Goal: Transaction & Acquisition: Obtain resource

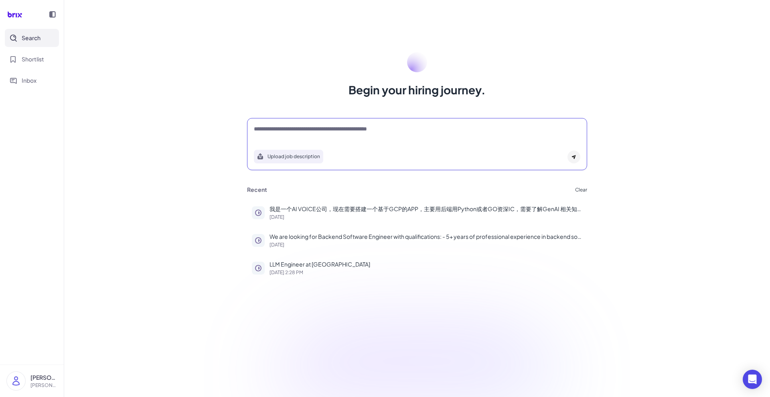
drag, startPoint x: 356, startPoint y: 130, endPoint x: 362, endPoint y: 128, distance: 6.3
click at [356, 130] on textarea at bounding box center [417, 130] width 326 height 10
paste textarea "**********"
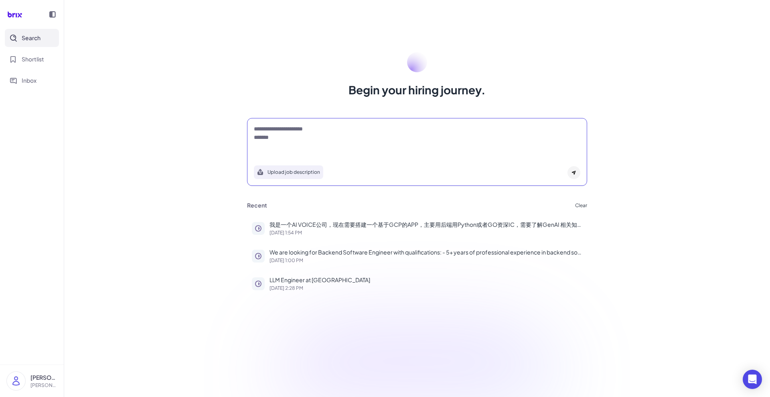
type textarea "**********"
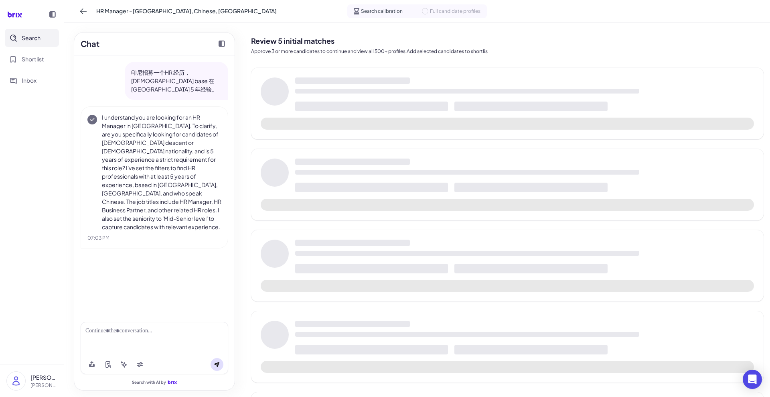
click at [161, 331] on div at bounding box center [154, 330] width 138 height 8
click at [215, 362] on icon at bounding box center [217, 364] width 6 height 6
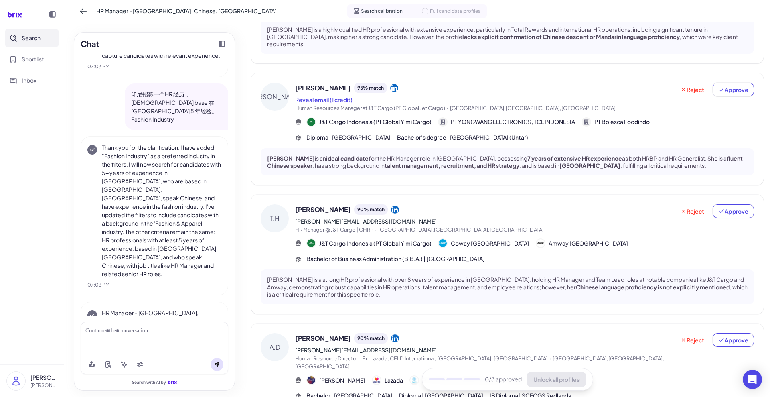
scroll to position [21, 0]
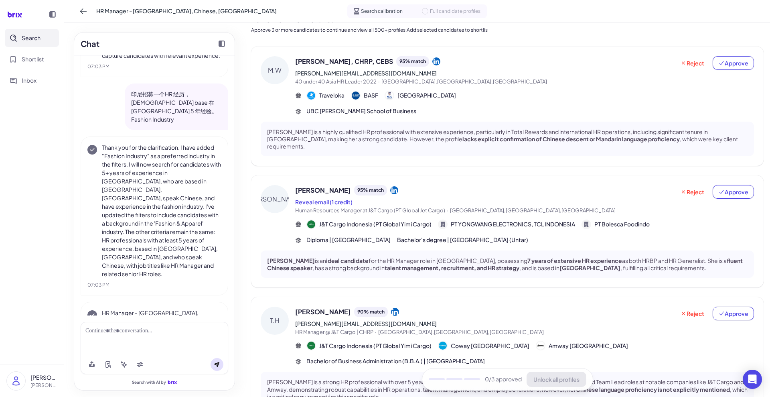
click at [312, 64] on span "[PERSON_NAME], CHRP, CEBS" at bounding box center [344, 62] width 98 height 10
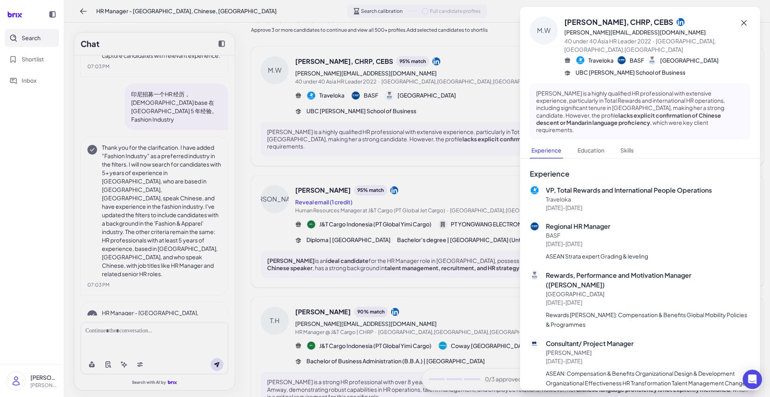
click at [739, 22] on icon at bounding box center [744, 23] width 10 height 10
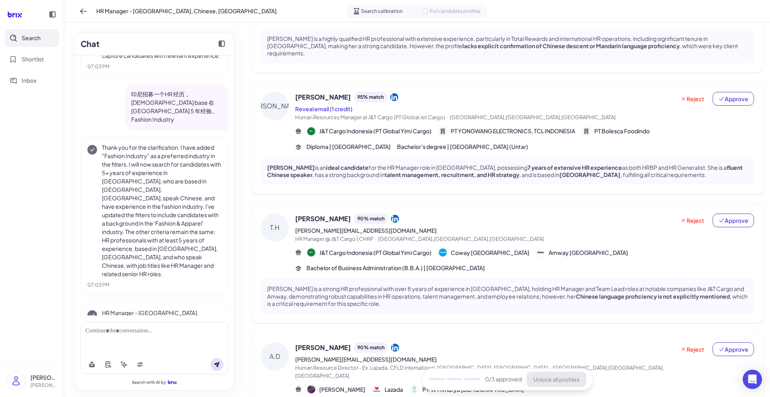
scroll to position [0, 0]
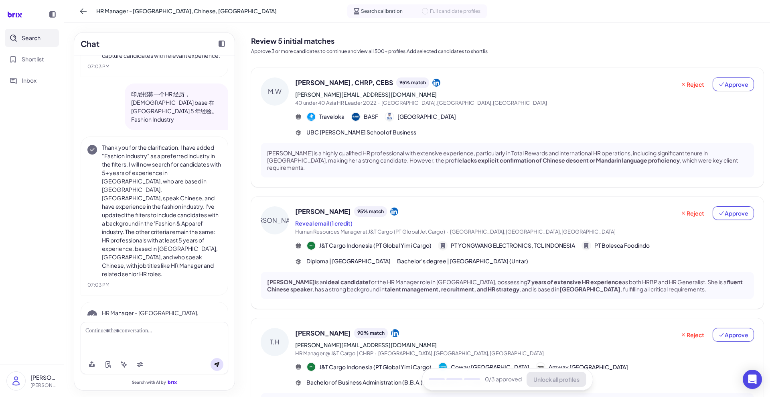
click at [467, 108] on div "[PERSON_NAME], CHRP, CEBS 95 % match [PERSON_NAME][EMAIL_ADDRESS][DOMAIN_NAME] …" at bounding box center [524, 106] width 459 height 59
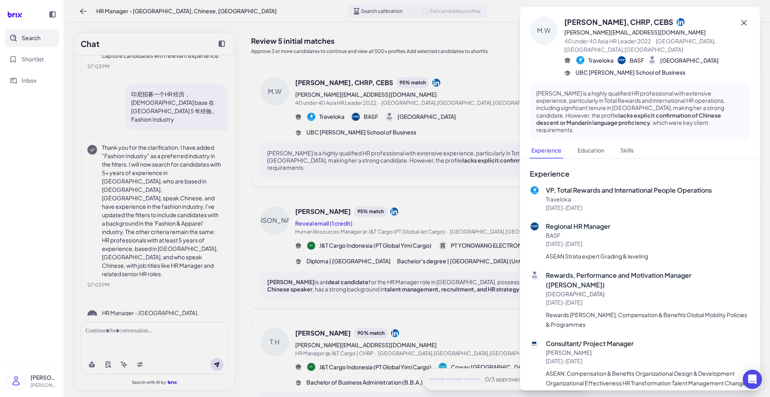
click at [739, 20] on icon at bounding box center [744, 23] width 10 height 10
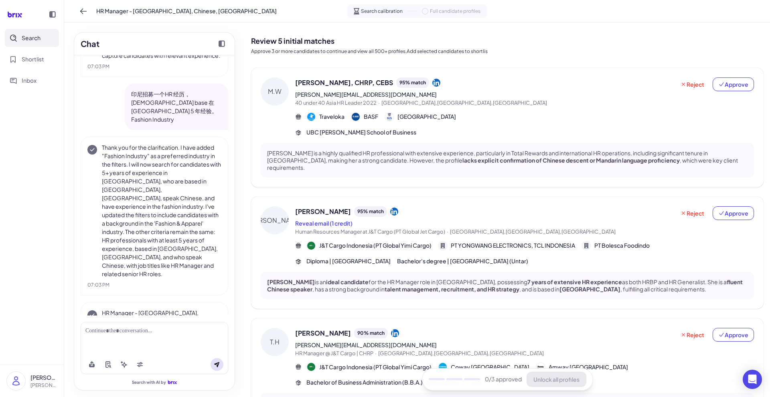
click at [448, 10] on span "Full candidate profiles" at bounding box center [455, 11] width 51 height 7
click at [413, 14] on div "Search calibration Full candidate profiles" at bounding box center [417, 11] width 140 height 14
click at [385, 11] on span "Search calibration" at bounding box center [382, 11] width 42 height 7
drag, startPoint x: 252, startPoint y: 42, endPoint x: 524, endPoint y: 54, distance: 272.6
click at [523, 48] on div "Review 5 initial matches Approve 3 or more candidates to continue and view all …" at bounding box center [507, 43] width 513 height 29
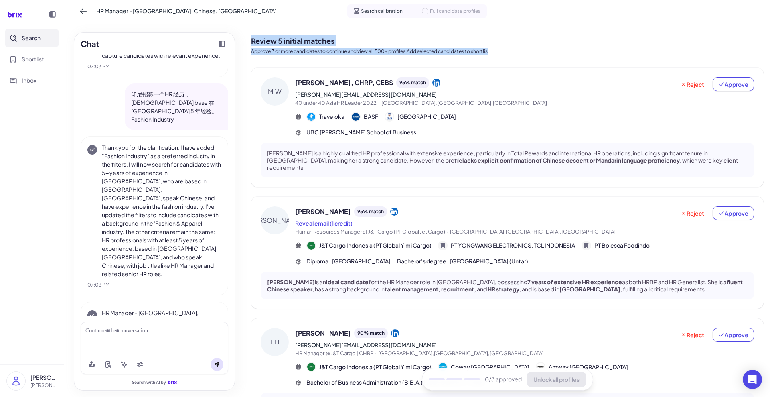
click at [524, 54] on p "Approve 3 or more candidates to continue and view all 500+ profiles.Add selecte…" at bounding box center [507, 51] width 513 height 7
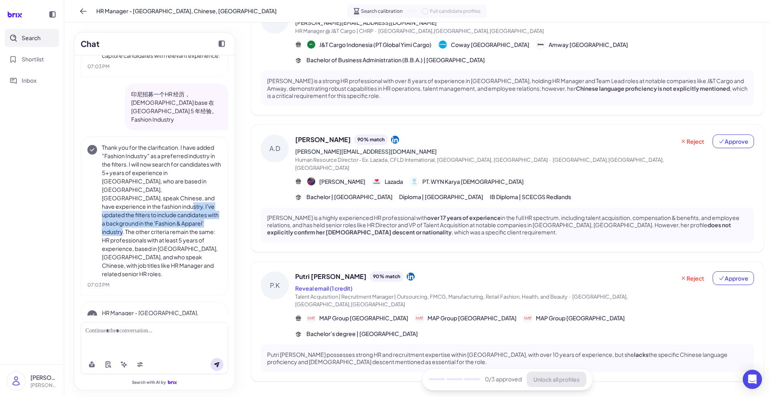
drag, startPoint x: 168, startPoint y: 177, endPoint x: 154, endPoint y: 209, distance: 35.4
click at [154, 209] on p "Thank you for the clarification. I have added "Fashion Industry" as a preferred…" at bounding box center [162, 210] width 120 height 135
drag, startPoint x: 160, startPoint y: 224, endPoint x: 154, endPoint y: 208, distance: 17.1
click at [161, 223] on p "Thank you for the clarification. I have added "Fashion Industry" as a preferred…" at bounding box center [162, 210] width 120 height 135
click at [25, 57] on span "Shortlist" at bounding box center [33, 59] width 22 height 8
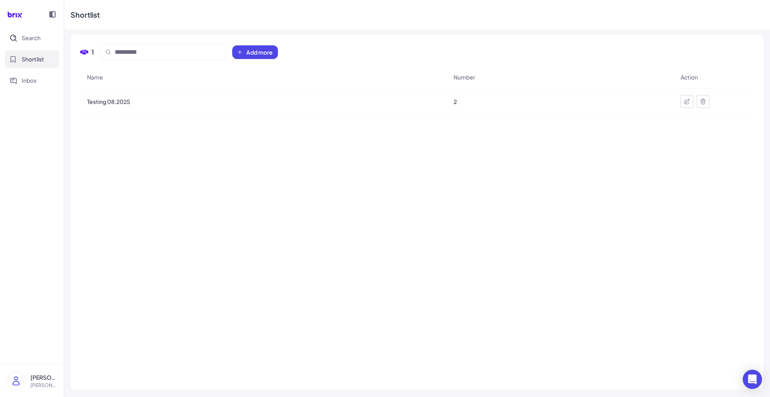
click at [126, 105] on div "Testing 08.2025" at bounding box center [264, 101] width 366 height 22
click at [126, 105] on span "Testing 08.2025" at bounding box center [108, 101] width 43 height 8
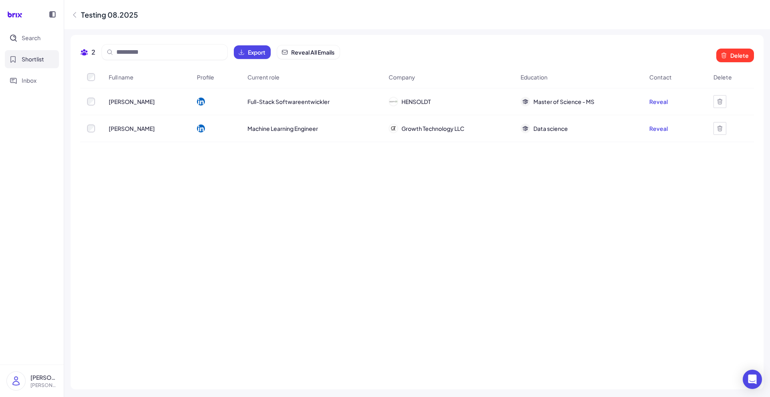
drag, startPoint x: 197, startPoint y: 143, endPoint x: 187, endPoint y: 140, distance: 11.0
click at [197, 143] on div "Full name Profile Current role Company Education Contact [PERSON_NAME] Full-Sta…" at bounding box center [417, 222] width 674 height 313
click at [24, 39] on span "Search" at bounding box center [31, 38] width 19 height 8
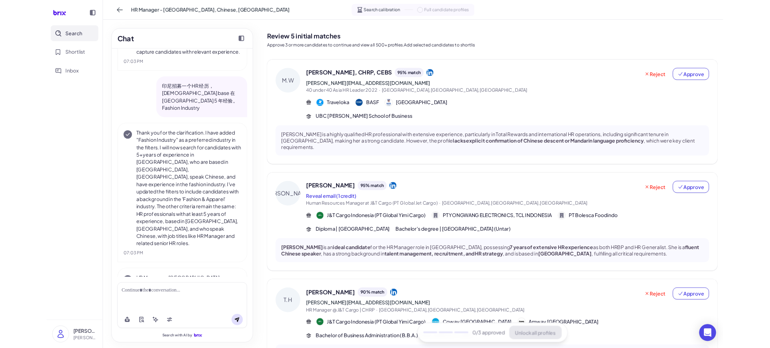
scroll to position [171, 0]
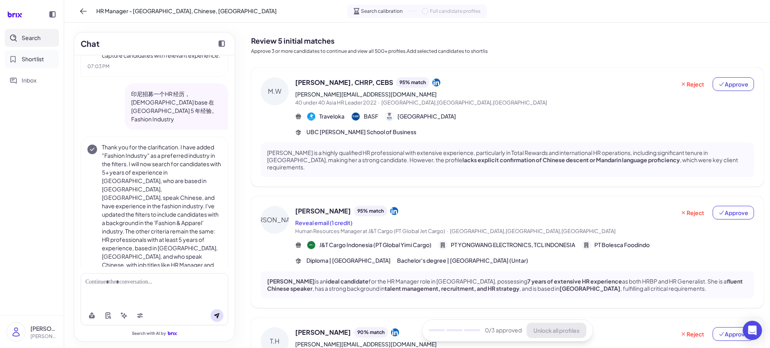
click at [32, 58] on span "Shortlist" at bounding box center [33, 59] width 22 height 8
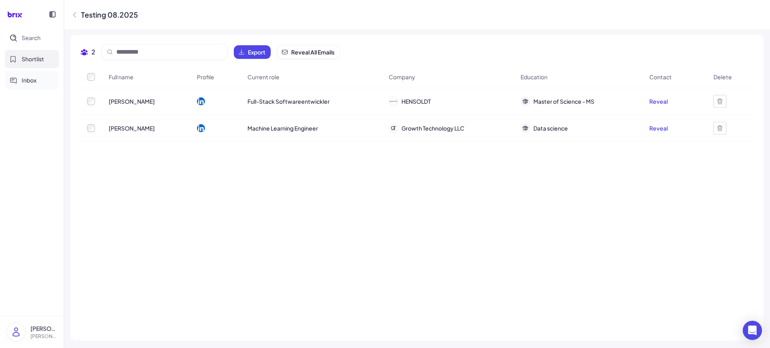
click at [23, 73] on button "Inbox" at bounding box center [32, 80] width 54 height 18
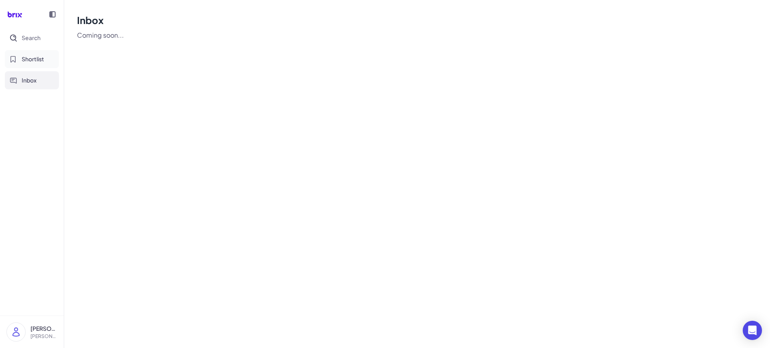
click at [31, 58] on span "Shortlist" at bounding box center [33, 59] width 22 height 8
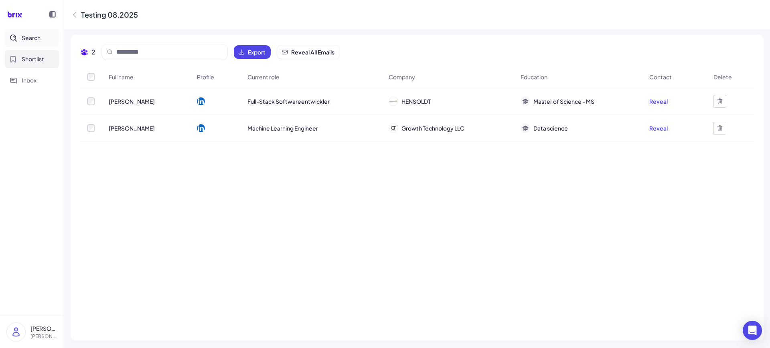
click at [31, 41] on span "Search" at bounding box center [31, 38] width 19 height 8
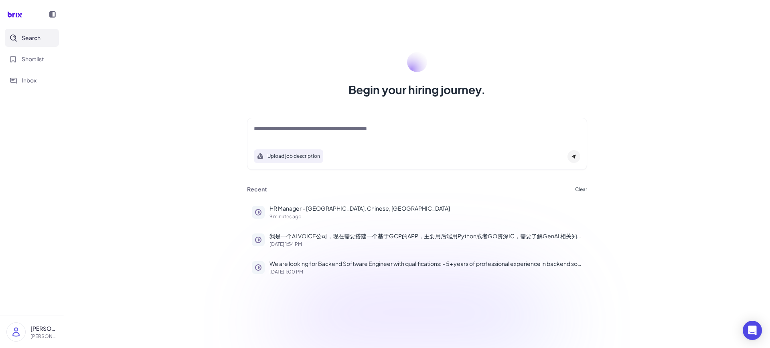
click at [152, 63] on div "Begin your hiring journey. Upload job description Job Titles Location Years of …" at bounding box center [417, 174] width 706 height 348
click at [226, 69] on div "Begin your hiring journey. Upload job description Job Titles Location Years of …" at bounding box center [417, 174] width 706 height 348
click at [314, 131] on textarea at bounding box center [417, 130] width 326 height 10
click at [140, 121] on div "Begin your hiring journey. Upload job description Job Titles Location Years of …" at bounding box center [417, 174] width 706 height 348
click at [378, 211] on p "HR Manager - [GEOGRAPHIC_DATA], Chinese, [GEOGRAPHIC_DATA]" at bounding box center [425, 209] width 313 height 8
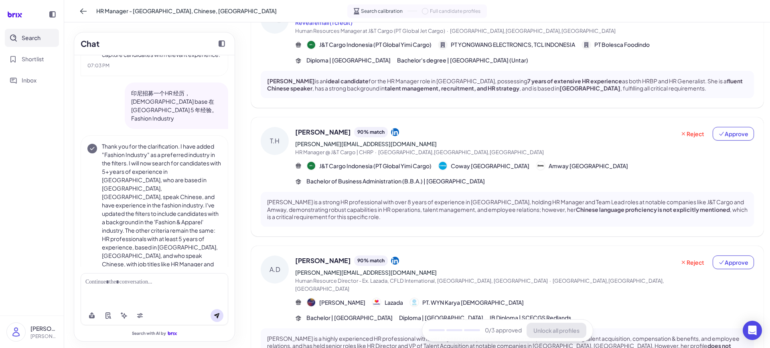
scroll to position [251, 0]
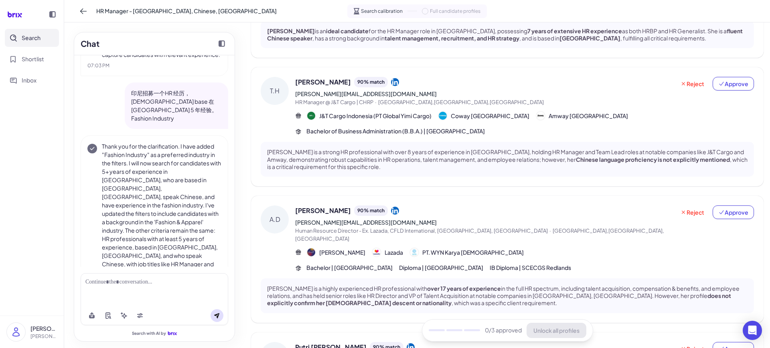
click at [321, 78] on span "[PERSON_NAME]" at bounding box center [323, 82] width 56 height 10
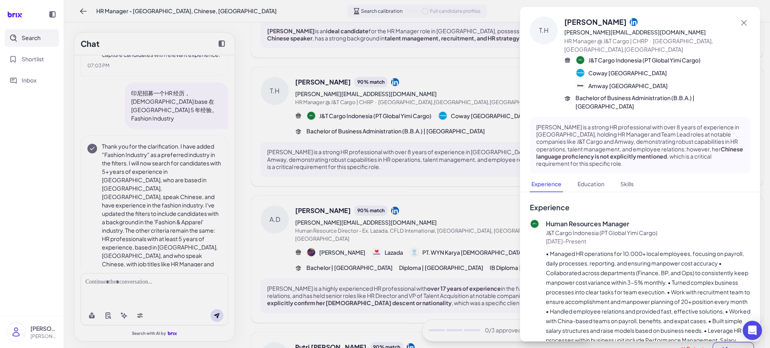
click at [464, 212] on div at bounding box center [385, 174] width 770 height 348
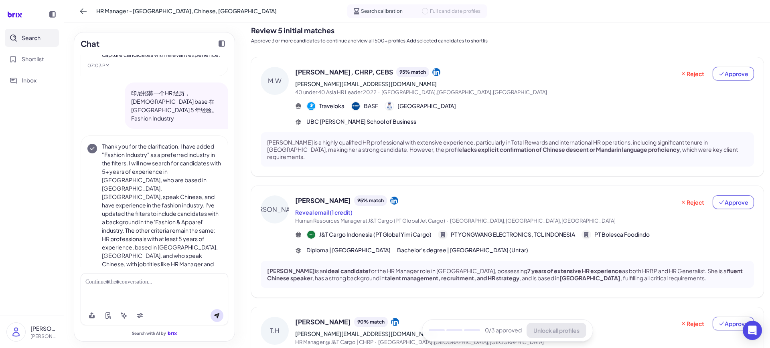
scroll to position [0, 0]
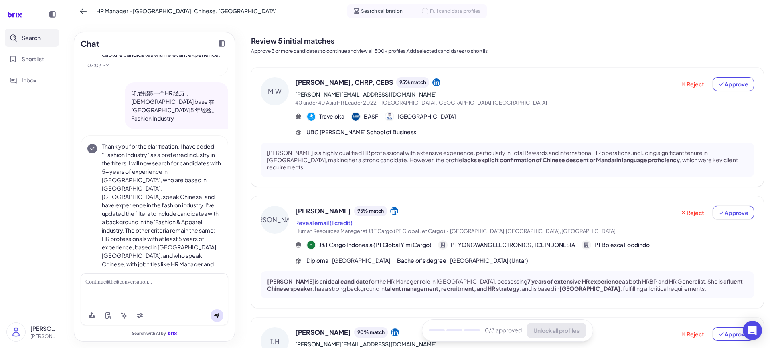
click at [301, 207] on span "[PERSON_NAME]" at bounding box center [323, 212] width 56 height 10
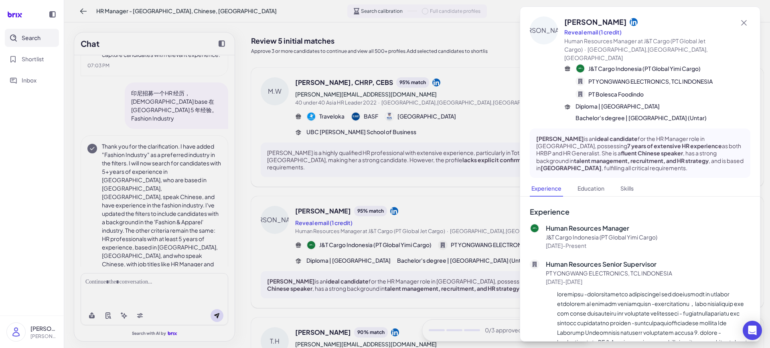
click at [445, 254] on div at bounding box center [385, 174] width 770 height 348
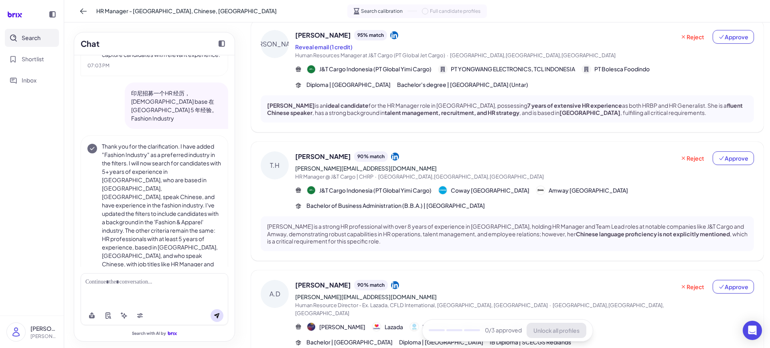
scroll to position [201, 0]
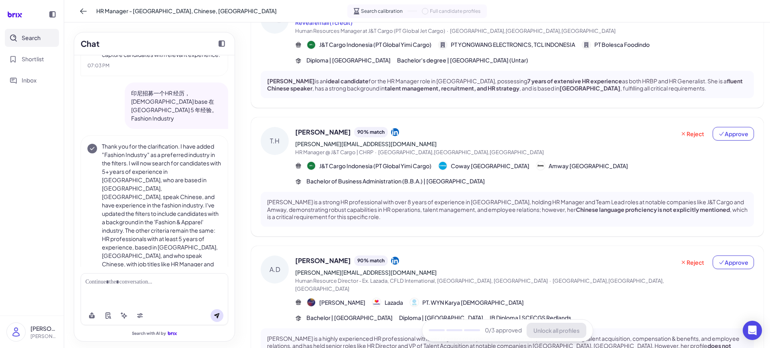
click at [344, 205] on p "[PERSON_NAME] is a strong HR professional with over 8 years of experience in [G…" at bounding box center [507, 210] width 480 height 22
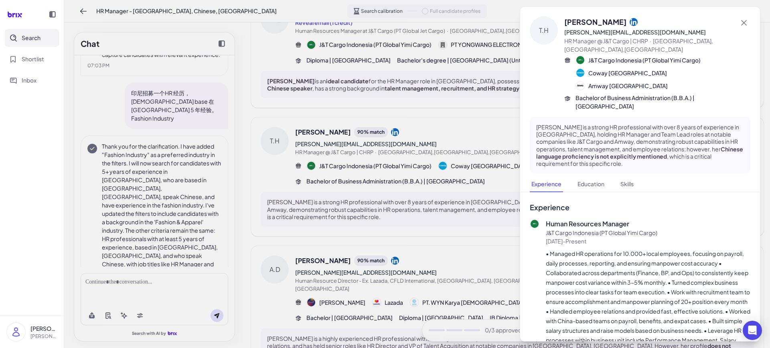
click at [377, 193] on div at bounding box center [385, 174] width 770 height 348
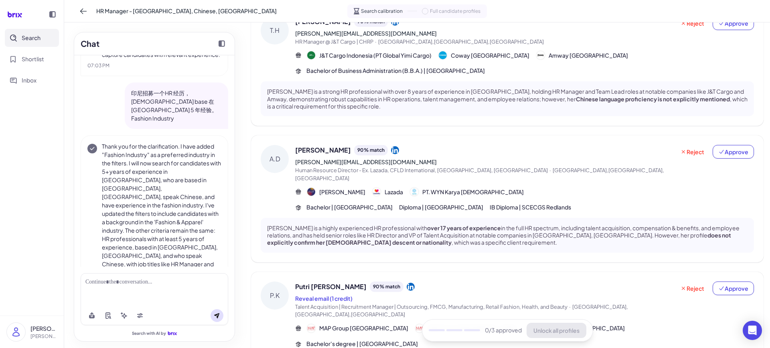
scroll to position [370, 0]
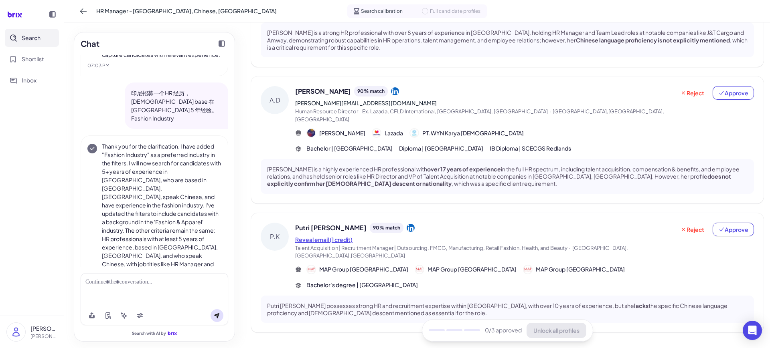
click at [347, 236] on button "Reveal email (1 credit)" at bounding box center [323, 240] width 57 height 8
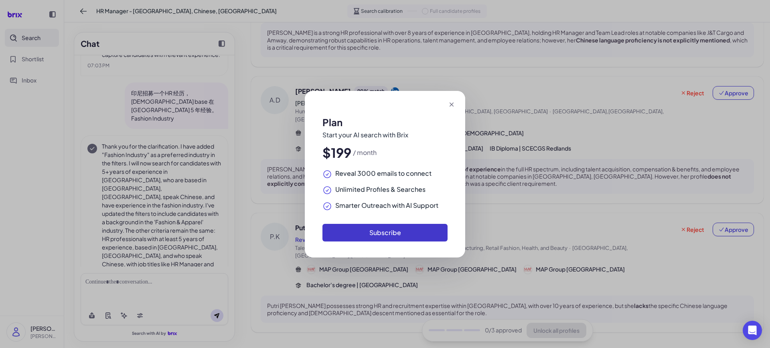
click at [396, 235] on button "Subscribe" at bounding box center [384, 233] width 125 height 18
click at [454, 102] on icon at bounding box center [452, 105] width 8 height 8
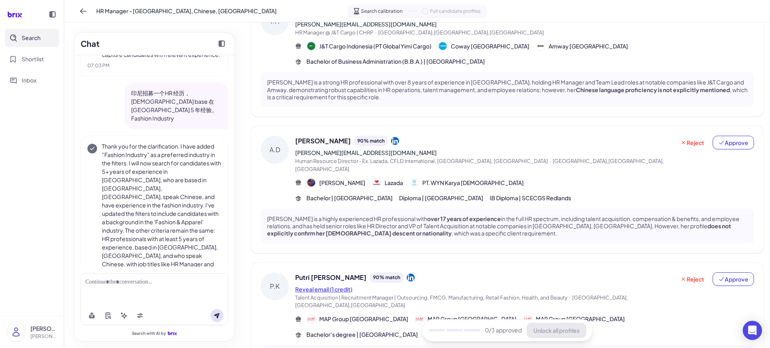
scroll to position [320, 0]
drag, startPoint x: 403, startPoint y: 142, endPoint x: 293, endPoint y: 146, distance: 110.7
click at [293, 146] on div "A.D [PERSON_NAME] 90 % match [PERSON_NAME][EMAIL_ADDRESS][DOMAIN_NAME] Human Re…" at bounding box center [507, 169] width 493 height 67
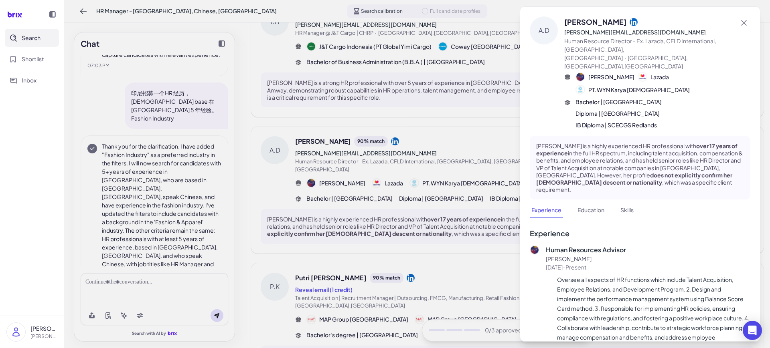
click at [486, 242] on div at bounding box center [385, 174] width 770 height 348
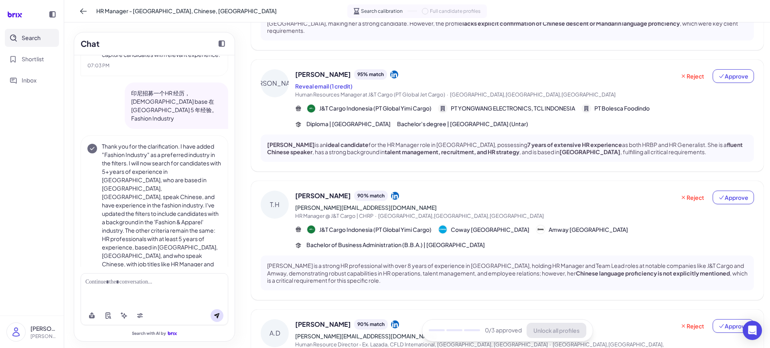
scroll to position [120, 0]
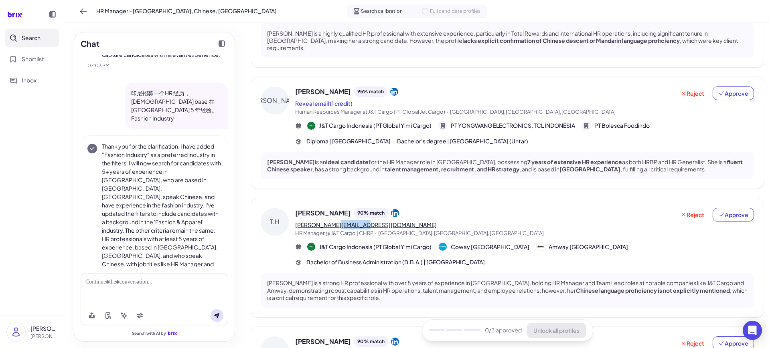
drag, startPoint x: 370, startPoint y: 215, endPoint x: 329, endPoint y: 217, distance: 40.5
click at [329, 220] on div "[PERSON_NAME][EMAIL_ADDRESS][DOMAIN_NAME]" at bounding box center [485, 225] width 380 height 10
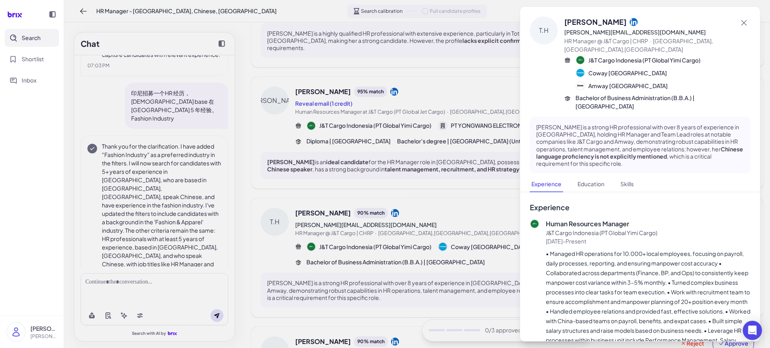
click at [409, 222] on div at bounding box center [385, 174] width 770 height 348
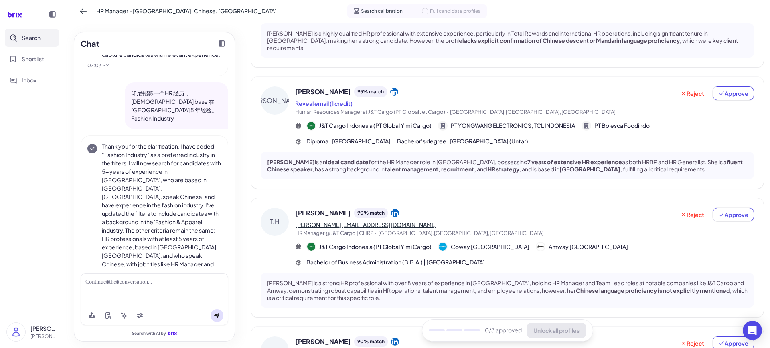
click at [358, 221] on link "[PERSON_NAME][EMAIL_ADDRESS][DOMAIN_NAME]" at bounding box center [366, 224] width 142 height 7
drag, startPoint x: 607, startPoint y: 168, endPoint x: 599, endPoint y: 172, distance: 9.2
click at [607, 168] on div "[PERSON_NAME] is an ideal candidate for the HR Manager role in [GEOGRAPHIC_DATA…" at bounding box center [507, 165] width 493 height 27
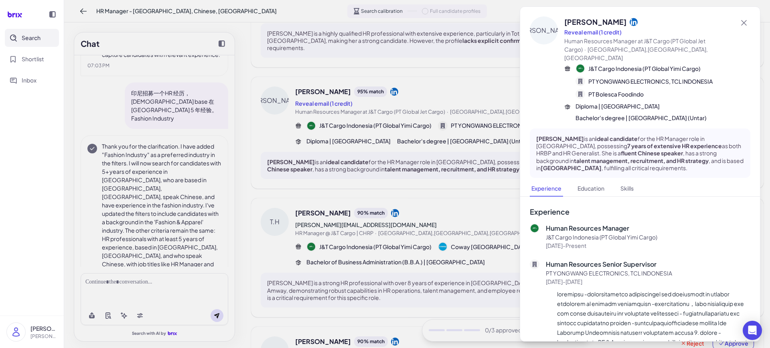
click at [486, 207] on div at bounding box center [385, 174] width 770 height 348
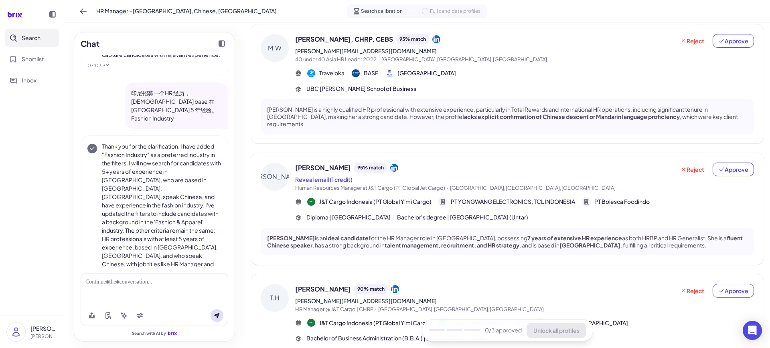
scroll to position [19, 0]
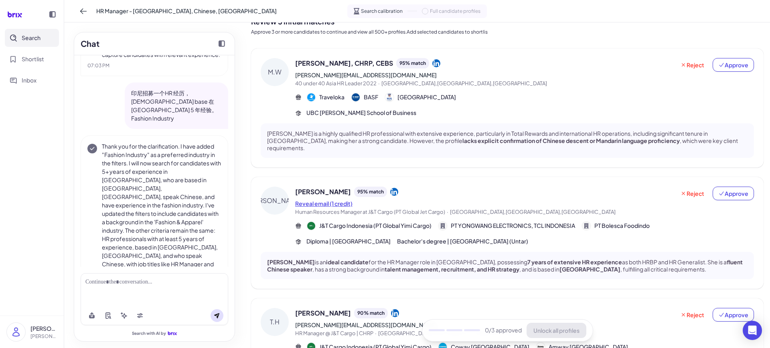
click at [315, 200] on button "Reveal email (1 credit)" at bounding box center [323, 204] width 57 height 8
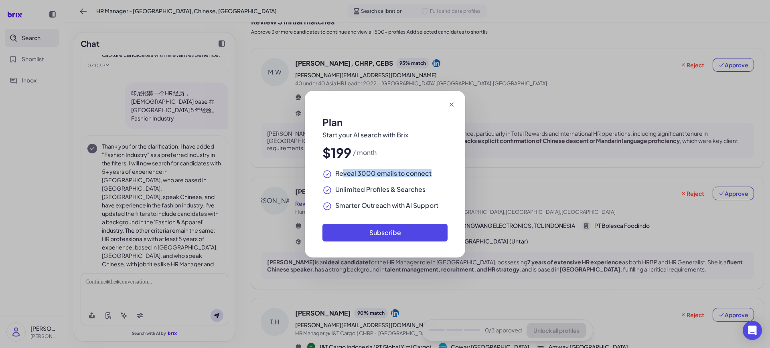
drag, startPoint x: 342, startPoint y: 176, endPoint x: 454, endPoint y: 177, distance: 112.7
click at [454, 177] on div "Plan Start your AI search with Brix $199 / month Reveal 3000 emails to connect …" at bounding box center [385, 184] width 144 height 132
click at [422, 190] on span "Unlimited Profiles & Searches" at bounding box center [380, 190] width 90 height 8
drag, startPoint x: 335, startPoint y: 187, endPoint x: 428, endPoint y: 201, distance: 93.7
click at [466, 194] on div "Plan Start your AI search with Brix $199 / month Reveal 3000 emails to connect …" at bounding box center [385, 174] width 770 height 348
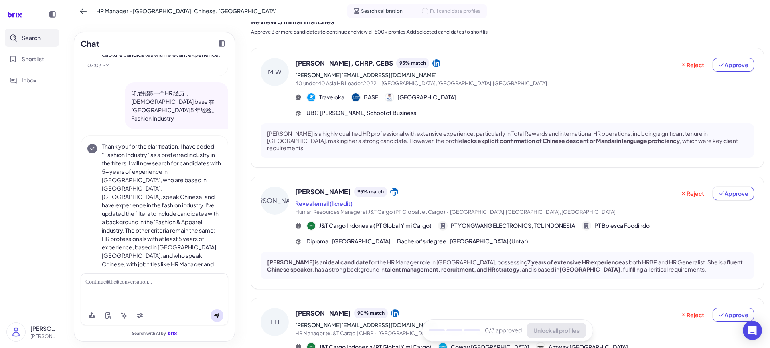
click at [335, 209] on span "Human Resources Manager at J&T Cargo (PT Global Jet Cargo) · [GEOGRAPHIC_DATA],…" at bounding box center [485, 213] width 380 height 8
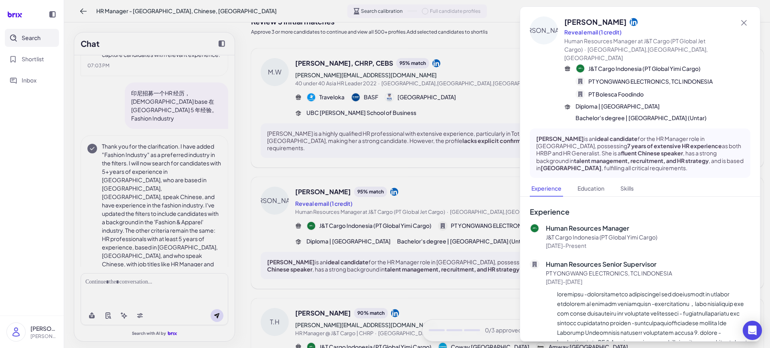
click at [457, 176] on div at bounding box center [385, 174] width 770 height 348
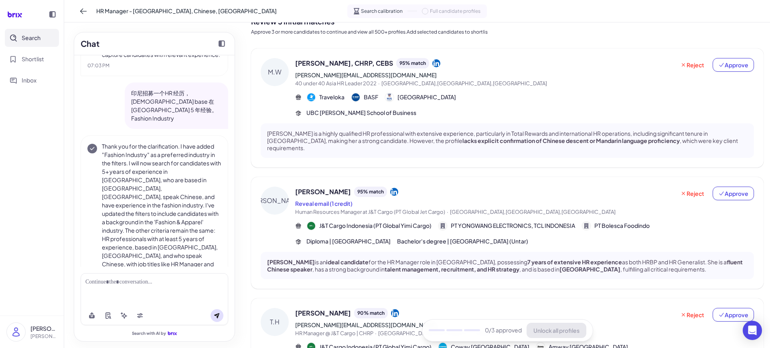
click at [390, 188] on icon at bounding box center [394, 192] width 8 height 8
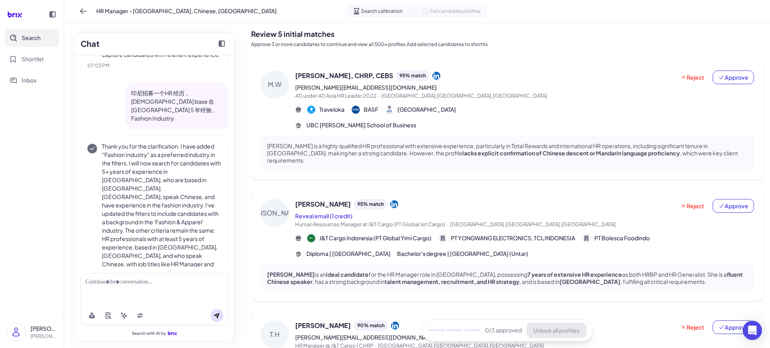
scroll to position [0, 0]
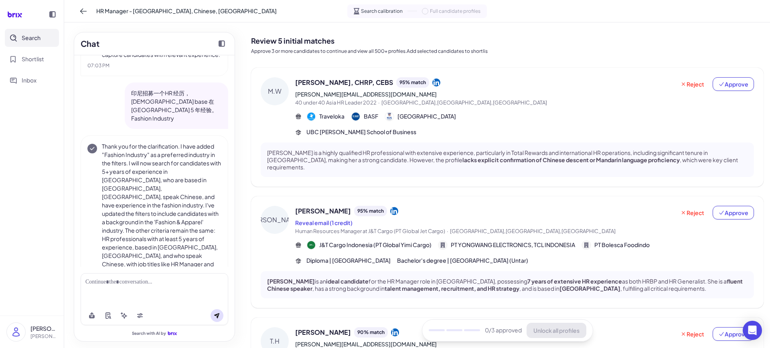
click at [432, 80] on icon at bounding box center [436, 83] width 8 height 8
click at [556, 101] on span "40 under 40 Asia HR Leader 2022 · [GEOGRAPHIC_DATA],[GEOGRAPHIC_DATA],[GEOGRAPH…" at bounding box center [485, 103] width 380 height 8
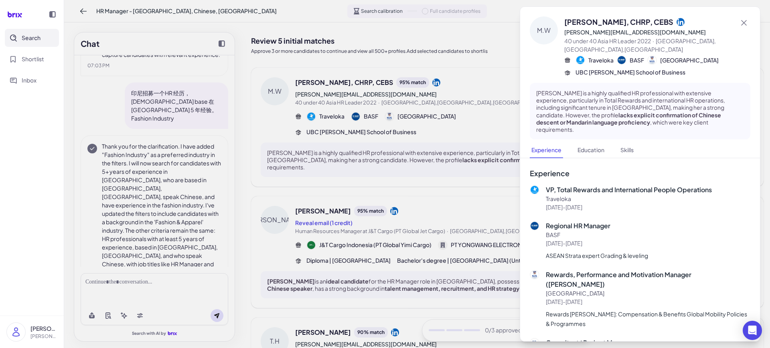
click at [507, 94] on div at bounding box center [385, 174] width 770 height 348
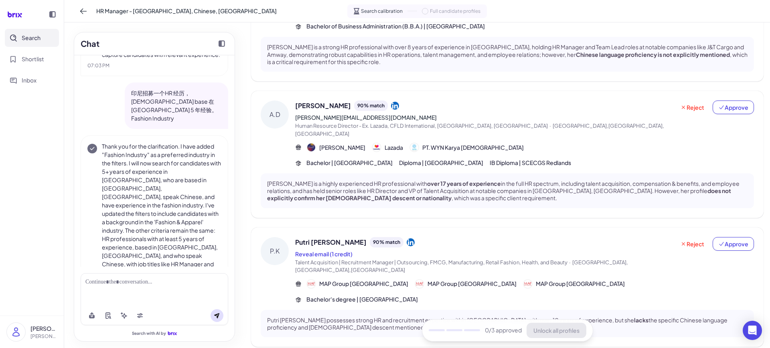
scroll to position [370, 0]
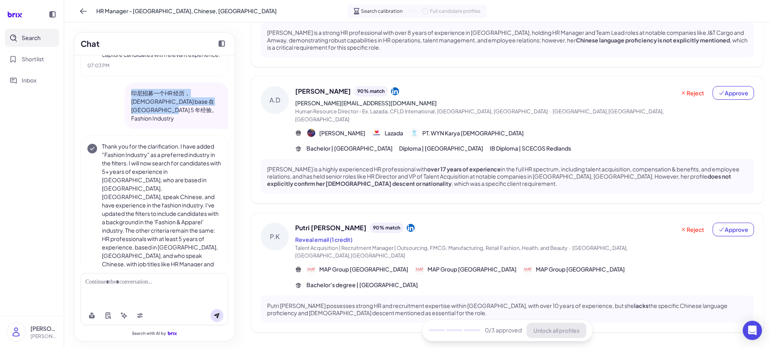
drag, startPoint x: 134, startPoint y: 91, endPoint x: 116, endPoint y: 78, distance: 22.4
click at [116, 83] on div "印尼招募一个HR 经历，[DEMOGRAPHIC_DATA] base 在[GEOGRAPHIC_DATA] 5 年经验。 Fashion Industry" at bounding box center [155, 106] width 148 height 47
copy p "印尼招募一个HR 经历，[DEMOGRAPHIC_DATA] base 在[GEOGRAPHIC_DATA] 5 年经验。 Fashion Industry"
click at [329, 87] on span "[PERSON_NAME]" at bounding box center [323, 92] width 56 height 10
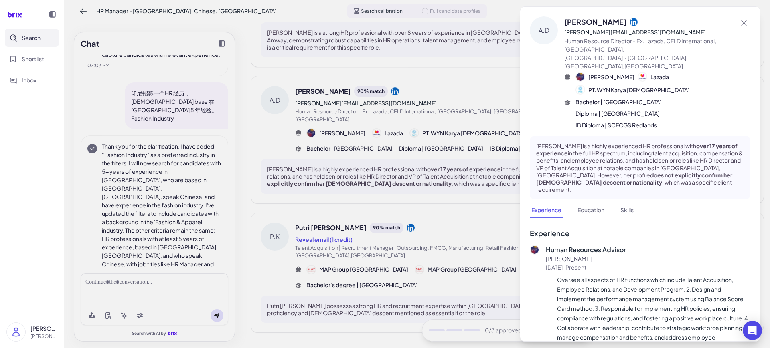
click at [630, 21] on icon at bounding box center [634, 22] width 8 height 8
click at [461, 265] on div at bounding box center [385, 174] width 770 height 348
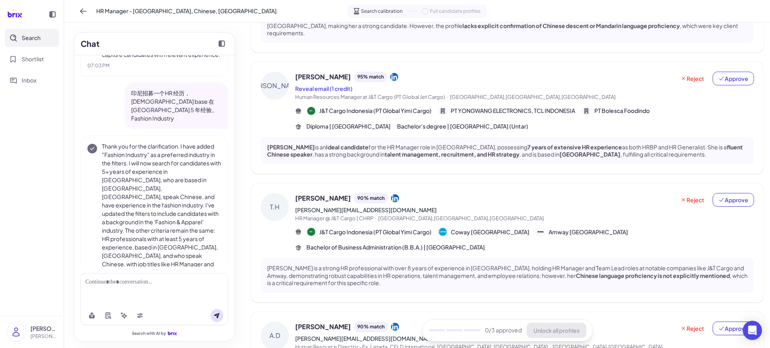
scroll to position [120, 0]
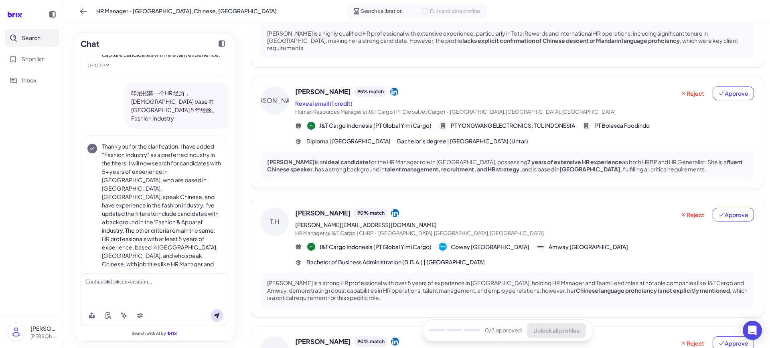
click at [281, 97] on div "[PERSON_NAME]" at bounding box center [275, 101] width 28 height 28
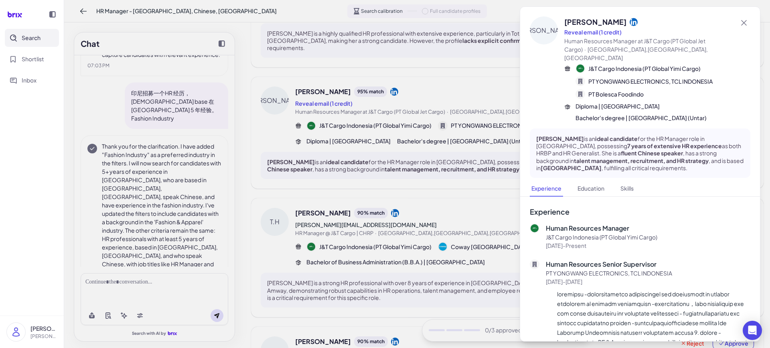
click at [630, 18] on div at bounding box center [634, 22] width 8 height 8
click at [630, 19] on icon at bounding box center [634, 22] width 8 height 8
click at [263, 131] on div at bounding box center [385, 174] width 770 height 348
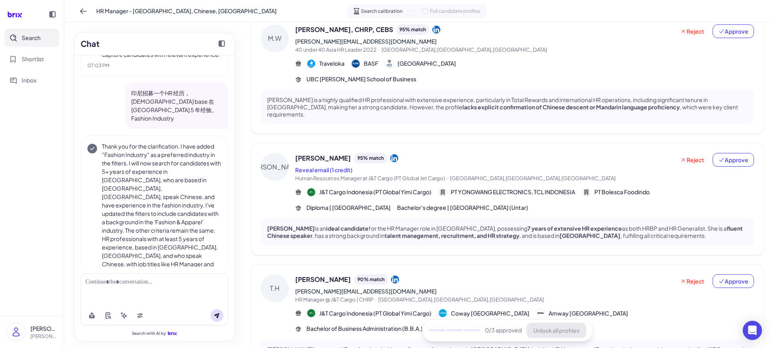
scroll to position [0, 0]
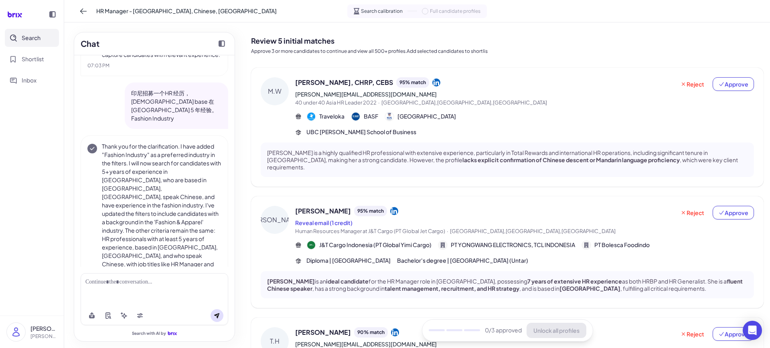
click at [279, 91] on div "M.W" at bounding box center [275, 91] width 28 height 28
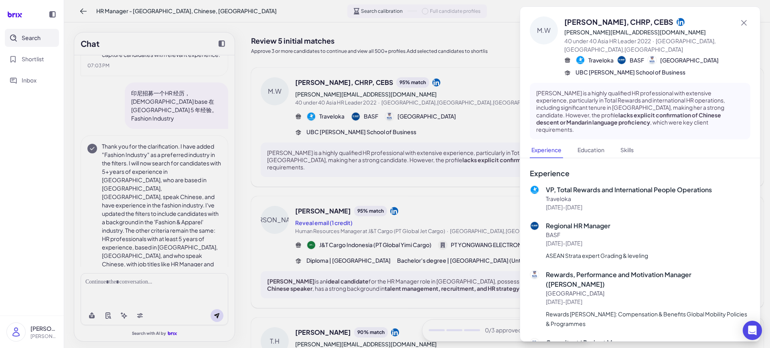
click at [677, 22] on icon at bounding box center [681, 22] width 8 height 8
